Goal: Task Accomplishment & Management: Complete application form

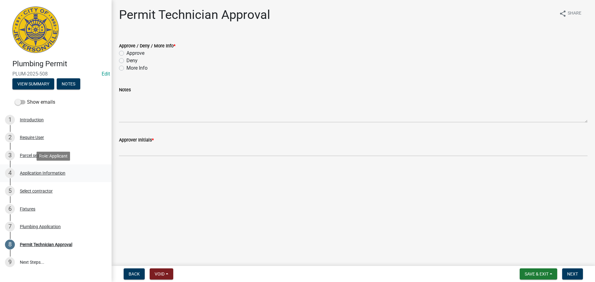
click at [42, 173] on div "Application Information" at bounding box center [43, 173] width 46 height 4
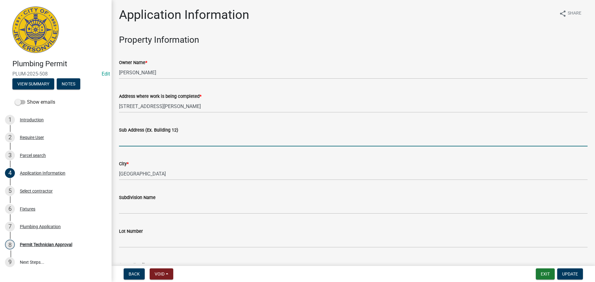
click at [168, 145] on input "Sub Address (Ex. Building 12)" at bounding box center [353, 140] width 468 height 13
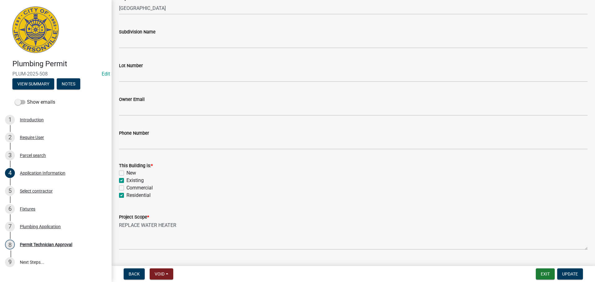
scroll to position [181, 0]
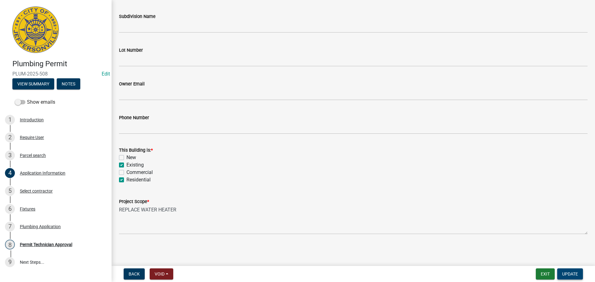
type input "[STREET_ADDRESS][PERSON_NAME]"
click at [574, 276] on span "Update" at bounding box center [570, 274] width 16 height 5
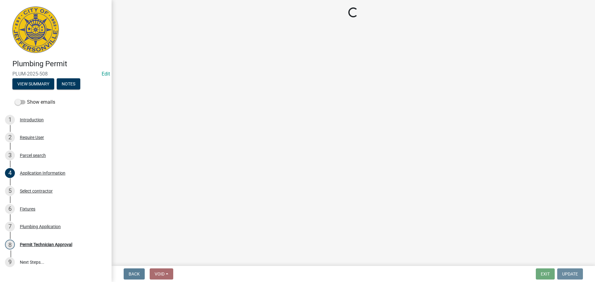
scroll to position [0, 0]
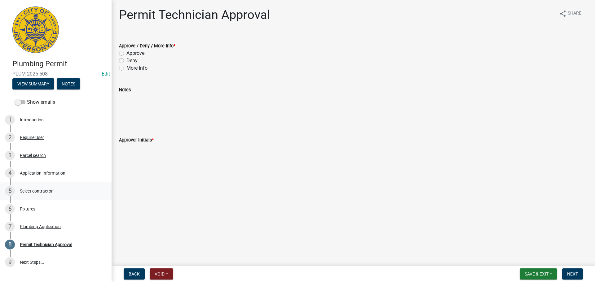
click at [42, 191] on div "Select contractor" at bounding box center [36, 191] width 33 height 4
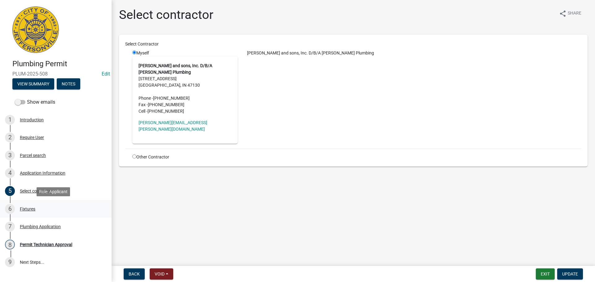
click at [24, 210] on div "Fixtures" at bounding box center [27, 209] width 15 height 4
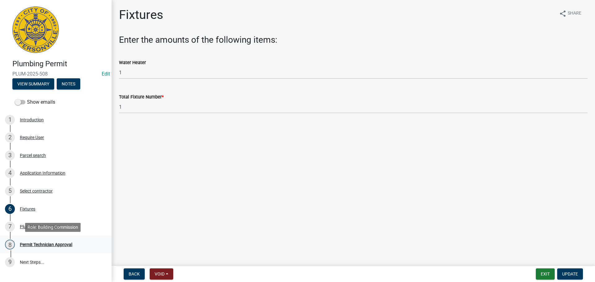
click at [36, 243] on div "Permit Technician Approval" at bounding box center [46, 244] width 52 height 4
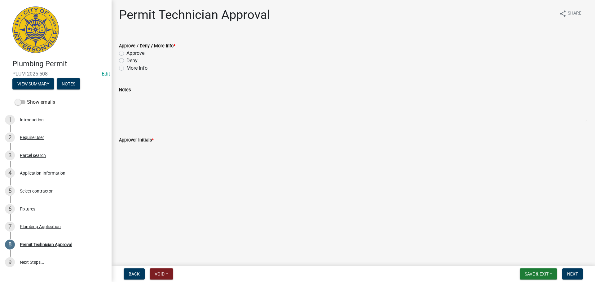
click at [145, 56] on div "Approve" at bounding box center [353, 53] width 468 height 7
click at [126, 52] on label "Approve" at bounding box center [135, 53] width 18 height 7
click at [126, 52] on input "Approve" at bounding box center [128, 52] width 4 height 4
radio input "true"
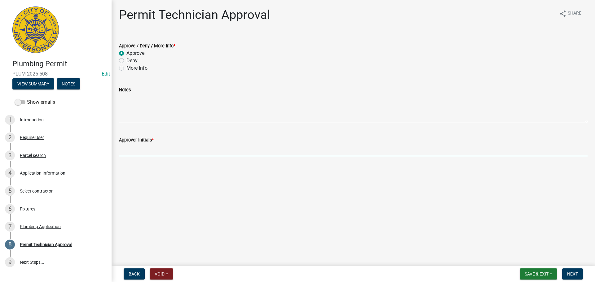
click at [135, 151] on input "Approver Initials *" at bounding box center [353, 150] width 468 height 13
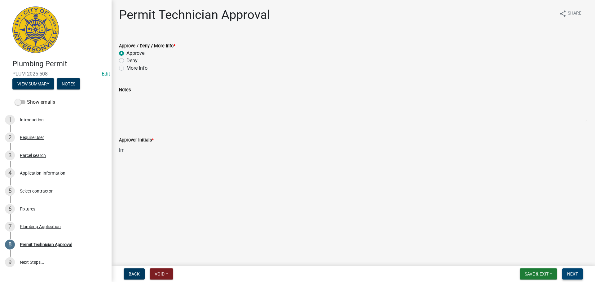
type input "lm"
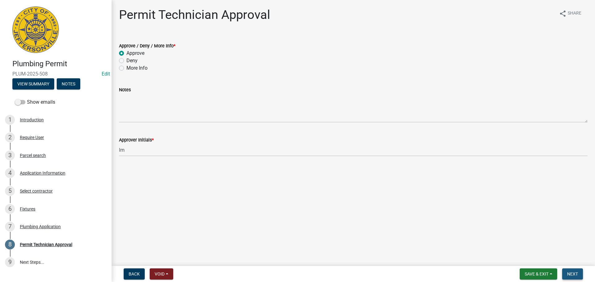
click at [573, 275] on span "Next" at bounding box center [572, 274] width 11 height 5
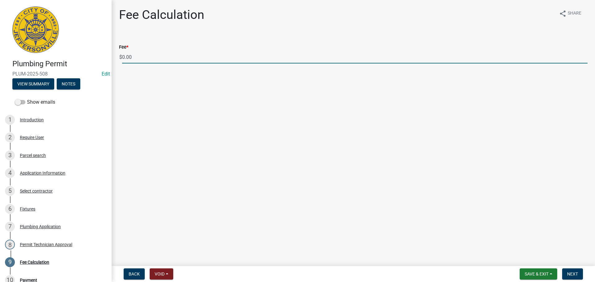
drag, startPoint x: 139, startPoint y: 56, endPoint x: 117, endPoint y: 56, distance: 21.7
click at [117, 56] on div "Fee * $ 0.00" at bounding box center [352, 49] width 477 height 29
type input "35.00"
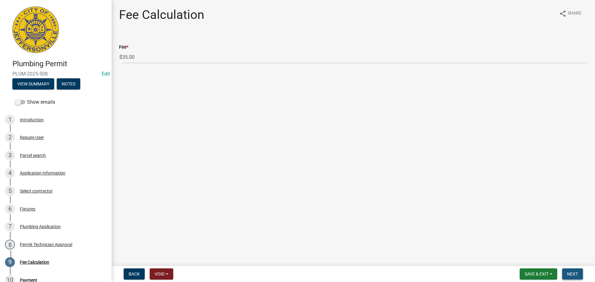
click at [573, 273] on span "Next" at bounding box center [572, 274] width 11 height 5
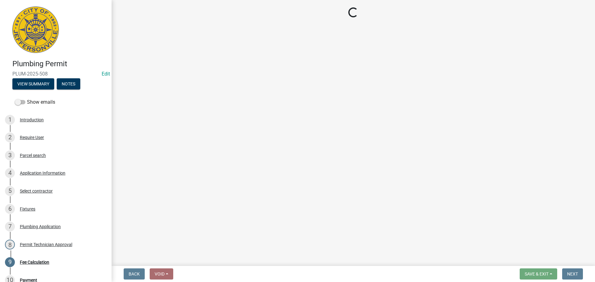
select select "3: 3"
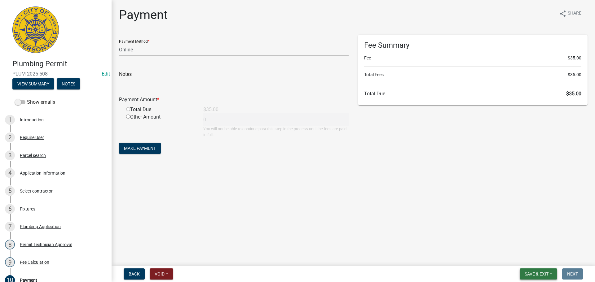
click at [534, 271] on button "Save & Exit" at bounding box center [537, 273] width 37 height 11
click at [534, 261] on button "Save & Exit" at bounding box center [532, 257] width 50 height 15
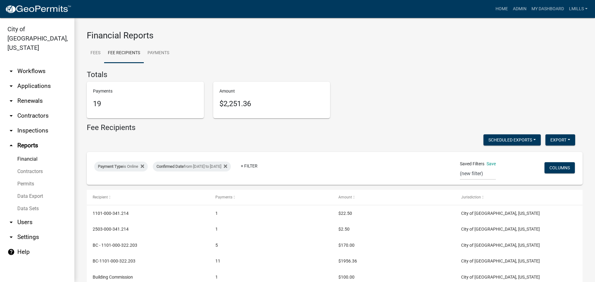
select select "0: null"
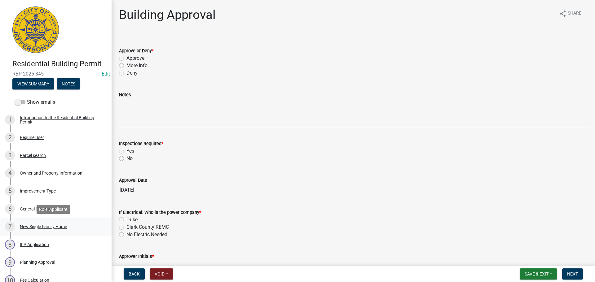
click at [50, 225] on div "New Single Family Home" at bounding box center [43, 226] width 47 height 4
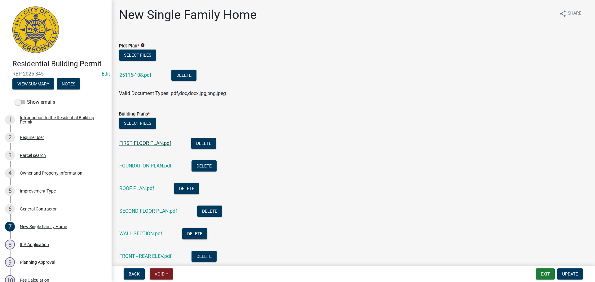
click at [148, 143] on link "FIRST FLOOR PLAN.pdf" at bounding box center [145, 143] width 52 height 6
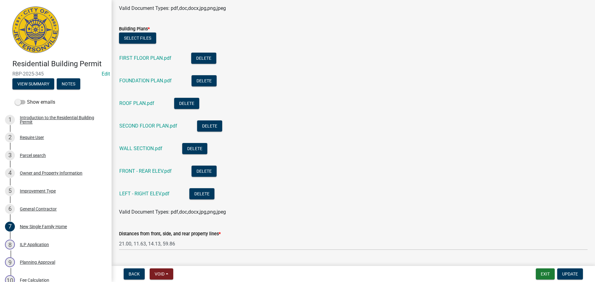
scroll to position [62, 0]
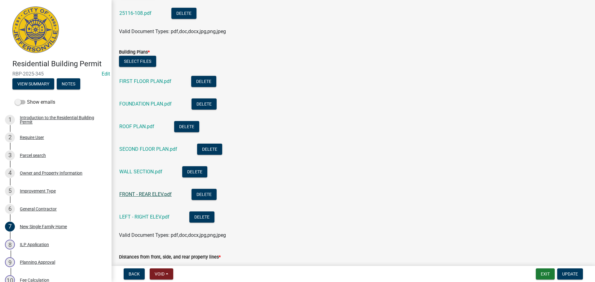
click at [147, 194] on link "FRONT - REAR ELEV.pdf" at bounding box center [145, 194] width 52 height 6
click at [141, 216] on link "LEFT - RIGHT ELEV.pdf" at bounding box center [144, 217] width 50 height 6
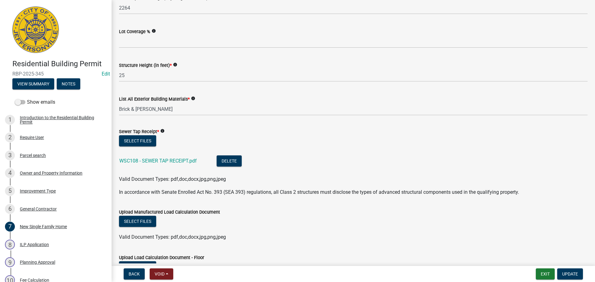
scroll to position [433, 0]
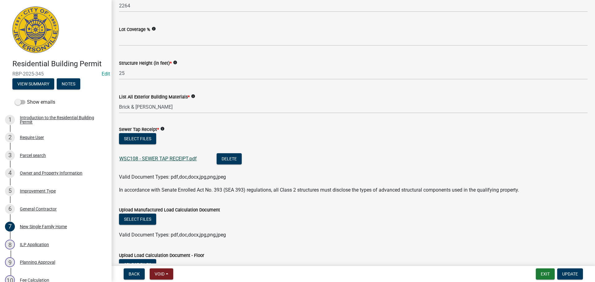
click at [137, 161] on link "WSC108 - SEWER TAP RECEIPT.pdf" at bounding box center [157, 159] width 77 height 6
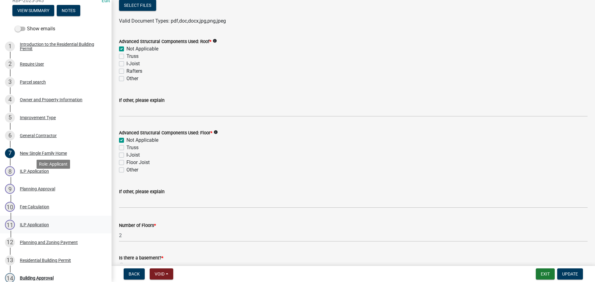
scroll to position [93, 0]
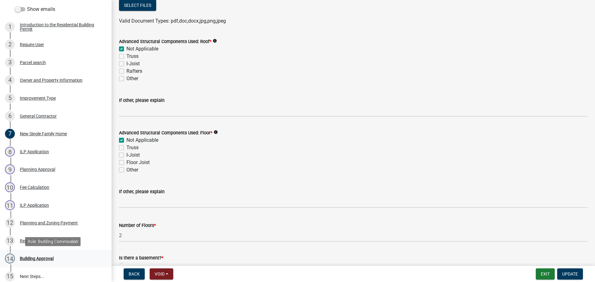
click at [29, 257] on div "Building Approval" at bounding box center [37, 258] width 34 height 4
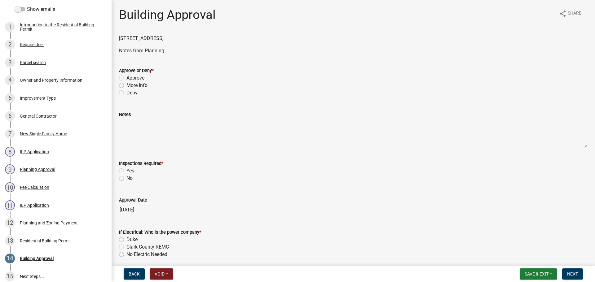
click at [142, 80] on label "Approve" at bounding box center [135, 77] width 18 height 7
click at [130, 78] on input "Approve" at bounding box center [128, 76] width 4 height 4
radio input "true"
click at [133, 171] on label "Yes" at bounding box center [130, 170] width 8 height 7
click at [130, 171] on input "Yes" at bounding box center [128, 169] width 4 height 4
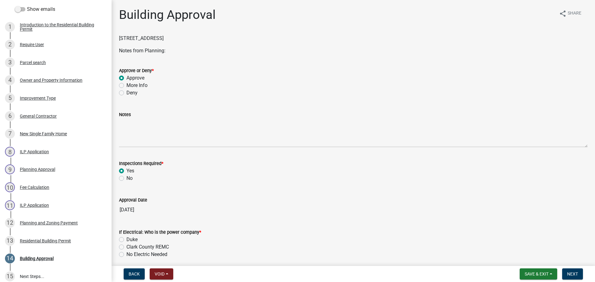
radio input "true"
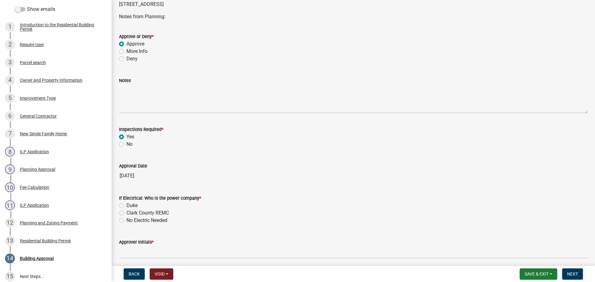
scroll to position [58, 0]
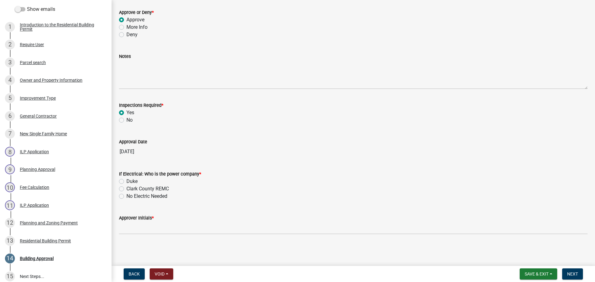
click at [131, 181] on label "Duke" at bounding box center [131, 181] width 11 height 7
click at [130, 181] on input "Duke" at bounding box center [128, 180] width 4 height 4
radio input "true"
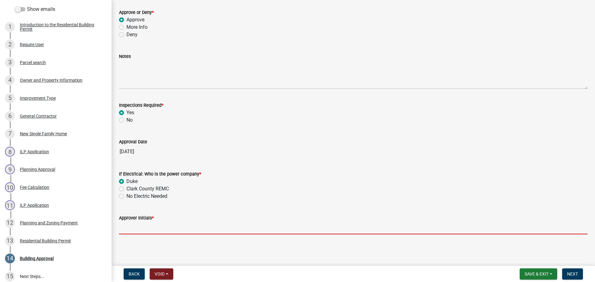
click at [142, 228] on input "Approver Initials *" at bounding box center [353, 228] width 468 height 13
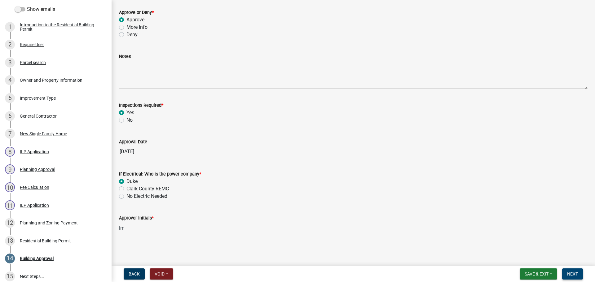
type input "lm"
click at [571, 274] on span "Next" at bounding box center [572, 274] width 11 height 5
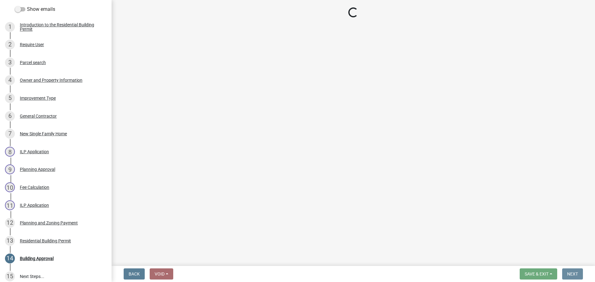
scroll to position [0, 0]
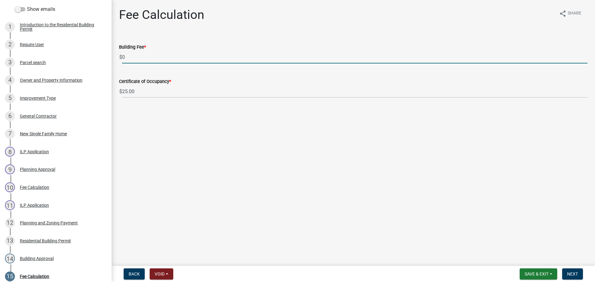
drag, startPoint x: 146, startPoint y: 57, endPoint x: 115, endPoint y: 58, distance: 31.0
click at [115, 58] on div "Building Fee * $ 0" at bounding box center [352, 49] width 477 height 29
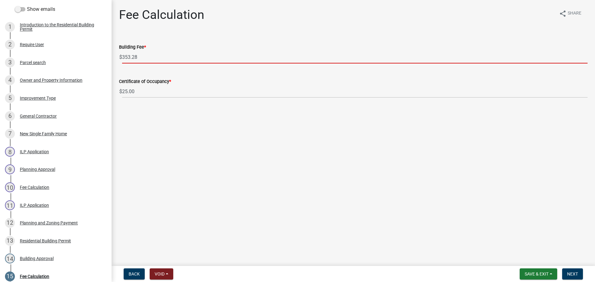
type input "353.28"
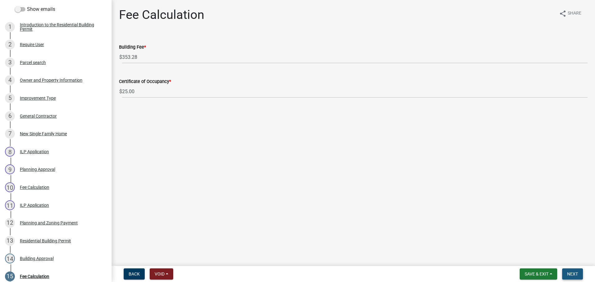
click at [570, 276] on span "Next" at bounding box center [572, 274] width 11 height 5
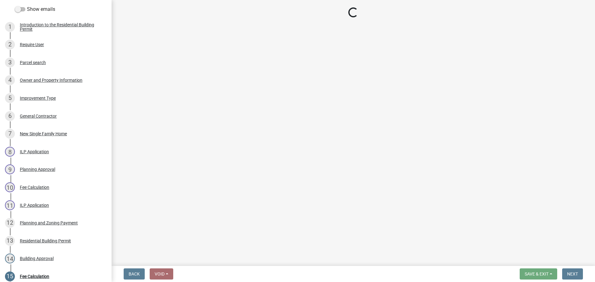
select select "3: 3"
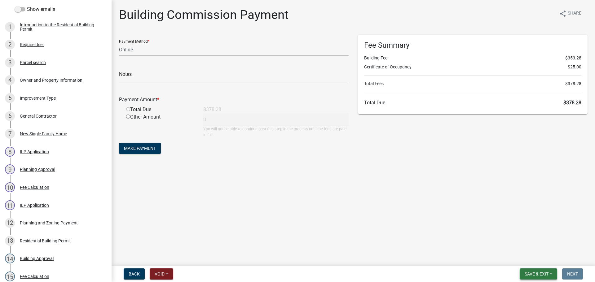
click at [534, 272] on span "Save & Exit" at bounding box center [536, 274] width 24 height 5
click at [538, 259] on button "Save & Exit" at bounding box center [532, 257] width 50 height 15
